Goal: Navigation & Orientation: Find specific page/section

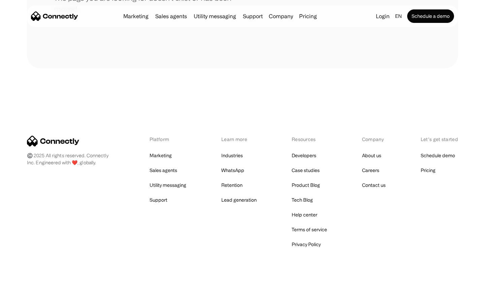
scroll to position [123, 0]
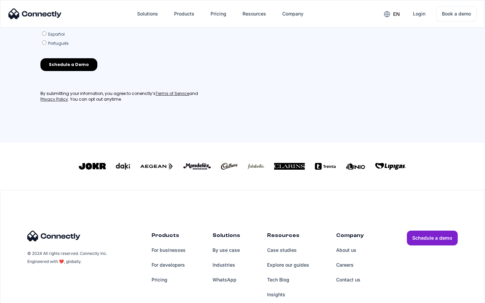
scroll to position [295, 0]
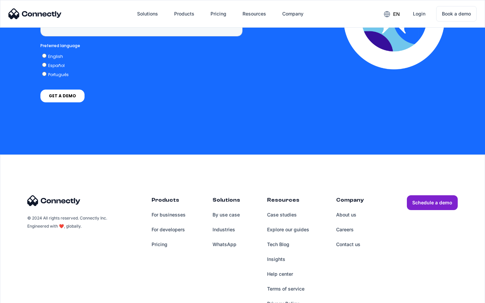
scroll to position [1713, 0]
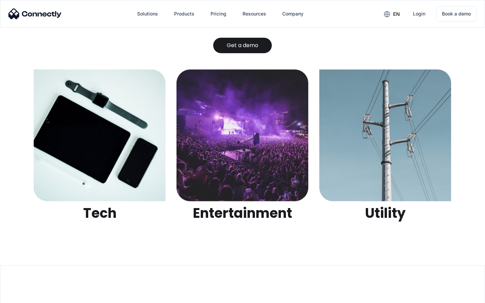
scroll to position [2123, 0]
